Goal: Information Seeking & Learning: Learn about a topic

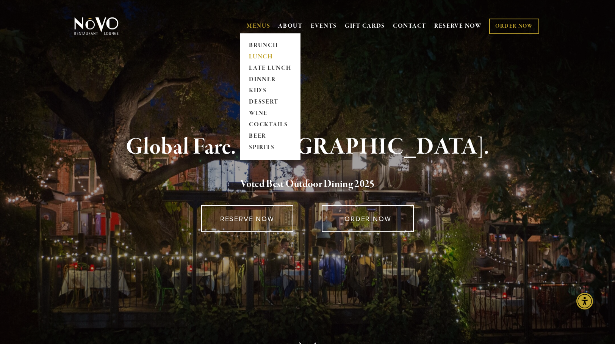
click at [265, 58] on link "LUNCH" at bounding box center [270, 56] width 47 height 11
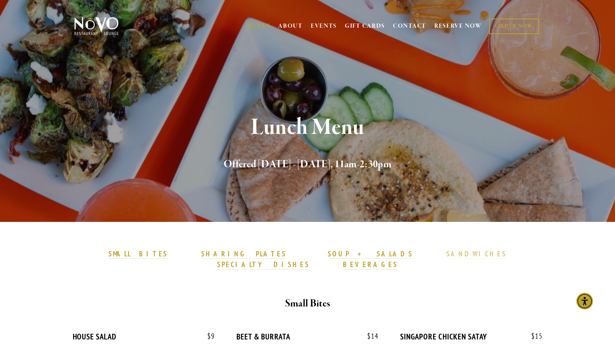
click at [447, 250] on strong "SANDWICHES" at bounding box center [477, 253] width 61 height 9
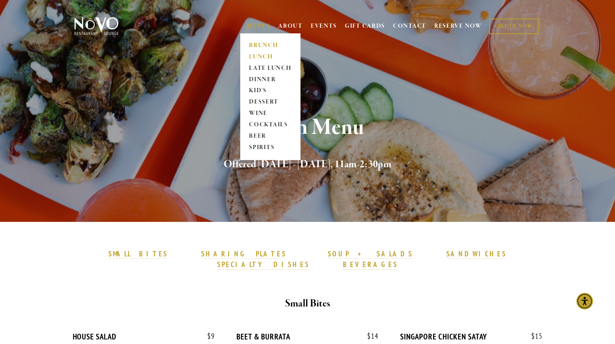
click at [258, 44] on link "BRUNCH" at bounding box center [270, 45] width 47 height 11
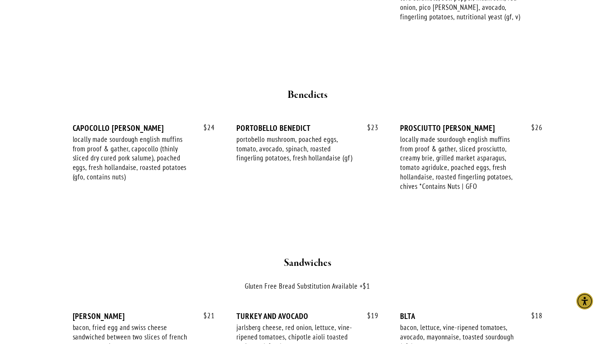
scroll to position [890, 0]
drag, startPoint x: 142, startPoint y: 111, endPoint x: 58, endPoint y: 112, distance: 83.4
click at [58, 112] on section "SHARING PLATES MAINS BENEDICTS SANDWICHES SOUP + SALADS BEVERAGES Starters $ 9 …" at bounding box center [308, 160] width 546 height 1657
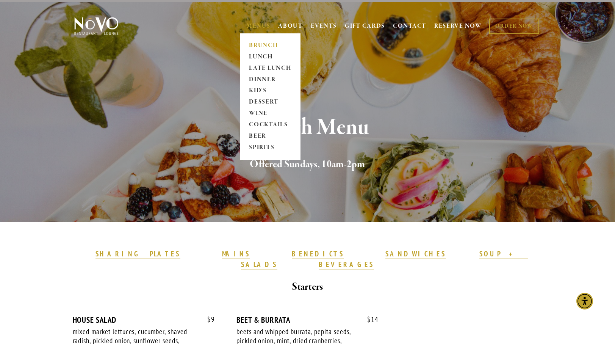
scroll to position [0, 0]
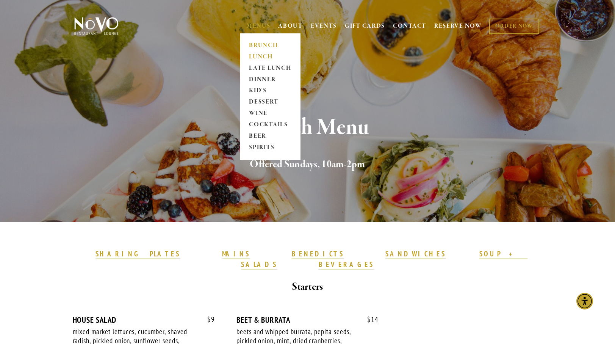
click at [256, 54] on link "LUNCH" at bounding box center [270, 56] width 47 height 11
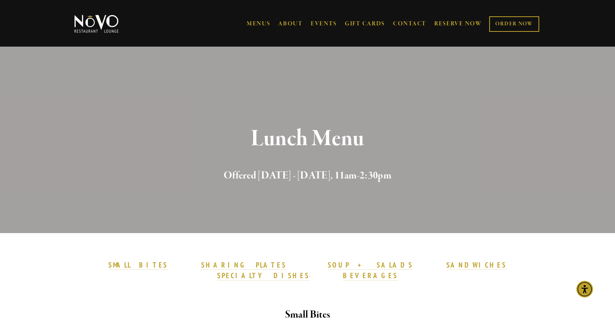
scroll to position [480, 0]
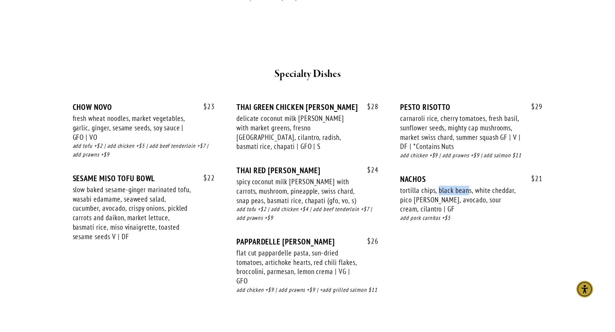
click at [314, 198] on div "$ 24 THAI RED CURRY spicy coconut milk curry with carrots, mushroom, pineapple,…" at bounding box center [308, 201] width 142 height 71
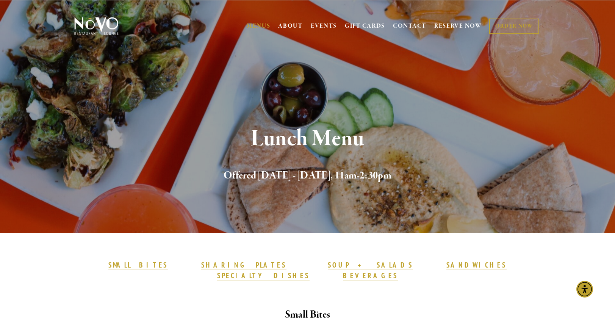
scroll to position [0, 0]
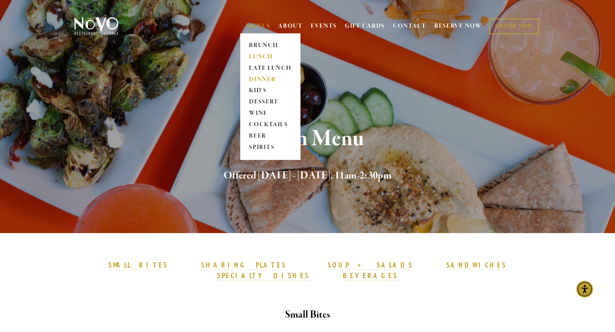
click at [266, 78] on link "DINNER" at bounding box center [270, 79] width 47 height 11
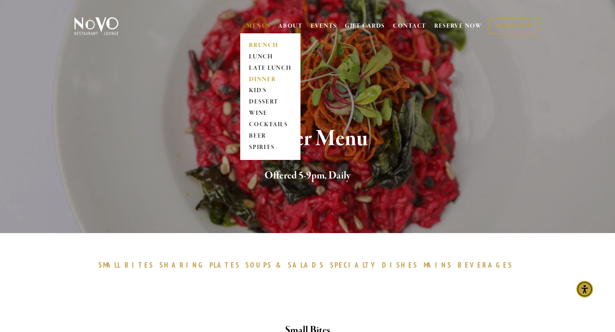
click at [258, 44] on link "BRUNCH" at bounding box center [270, 45] width 47 height 11
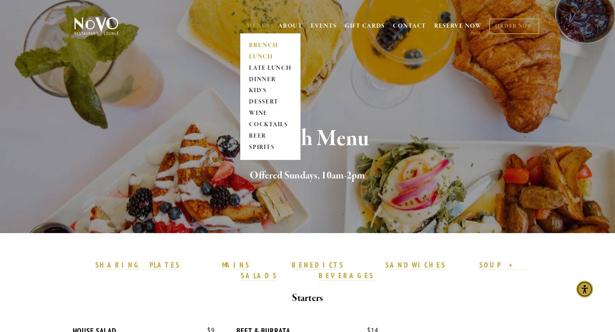
click at [252, 56] on link "LUNCH" at bounding box center [270, 56] width 47 height 11
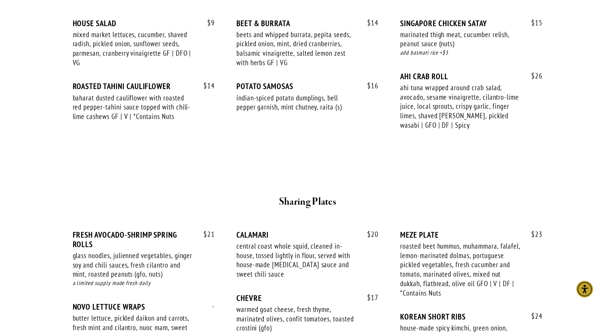
scroll to position [334, 0]
